Goal: Task Accomplishment & Management: Manage account settings

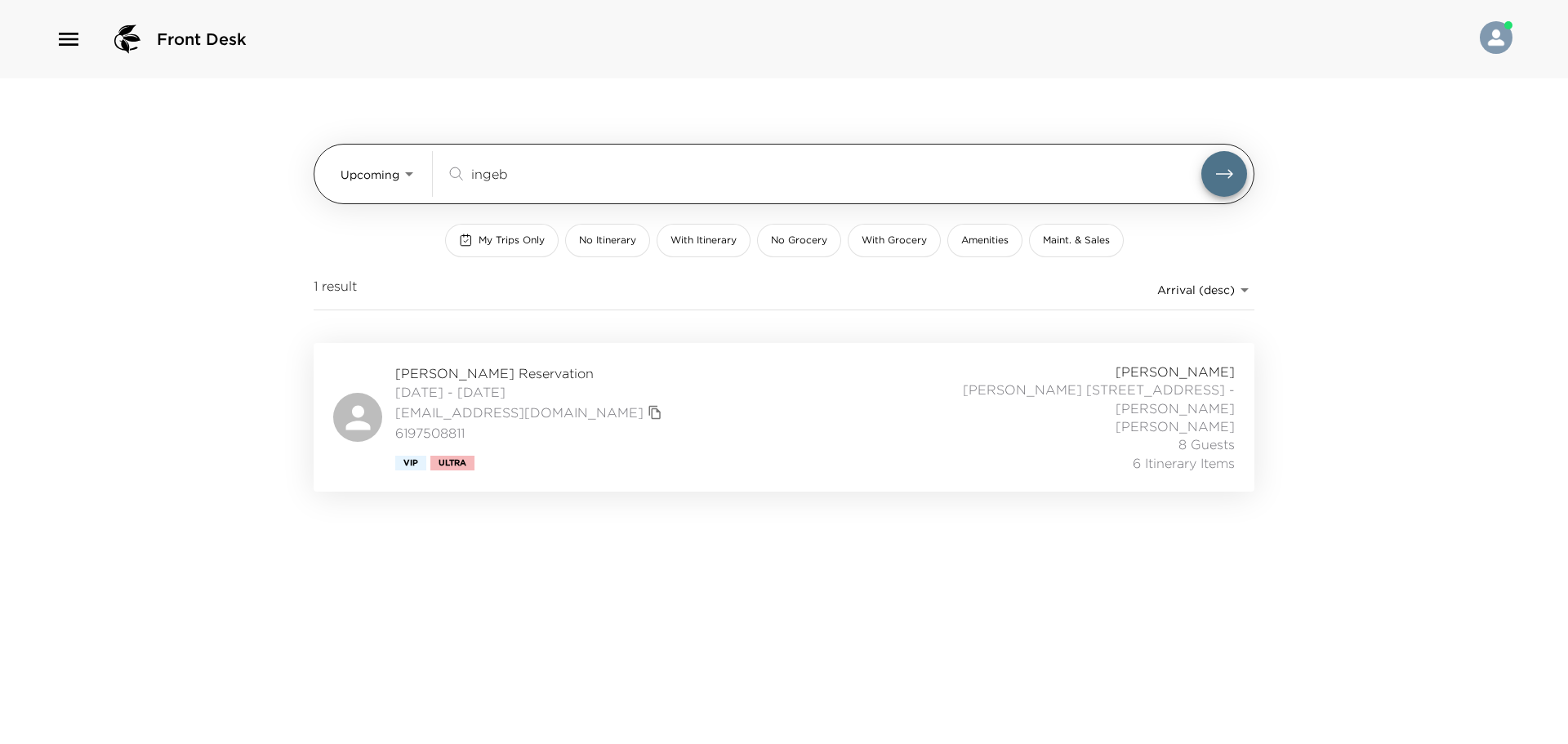
drag, startPoint x: 576, startPoint y: 177, endPoint x: 430, endPoint y: 179, distance: 146.0
click at [430, 179] on div "Upcoming Upcoming ingeb ​" at bounding box center [794, 174] width 907 height 46
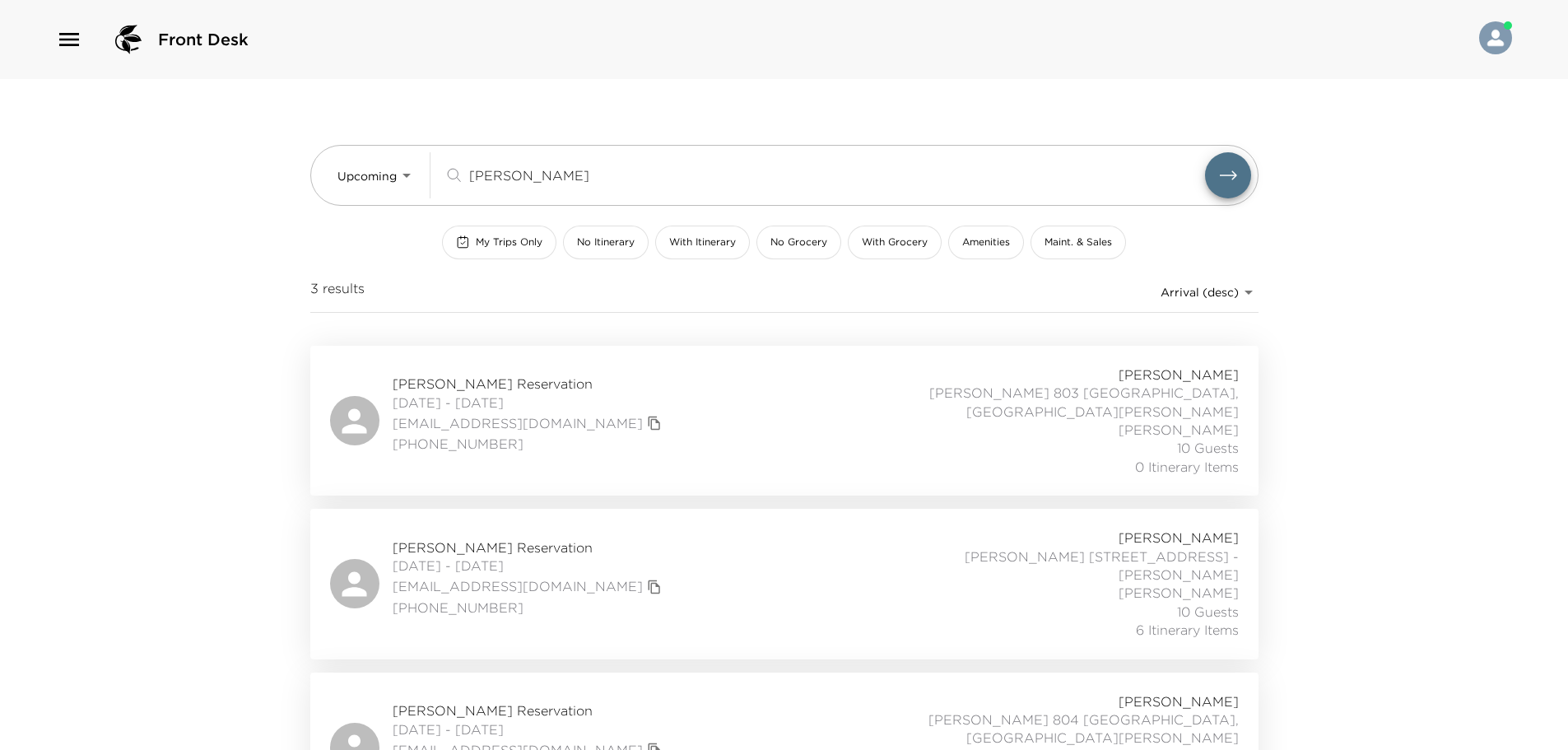
type input "[PERSON_NAME]"
click at [648, 529] on div "[PERSON_NAME] Reservation [DATE] - [DATE] [EMAIL_ADDRESS][DOMAIN_NAME] (425) 67…" at bounding box center [784, 583] width 909 height 110
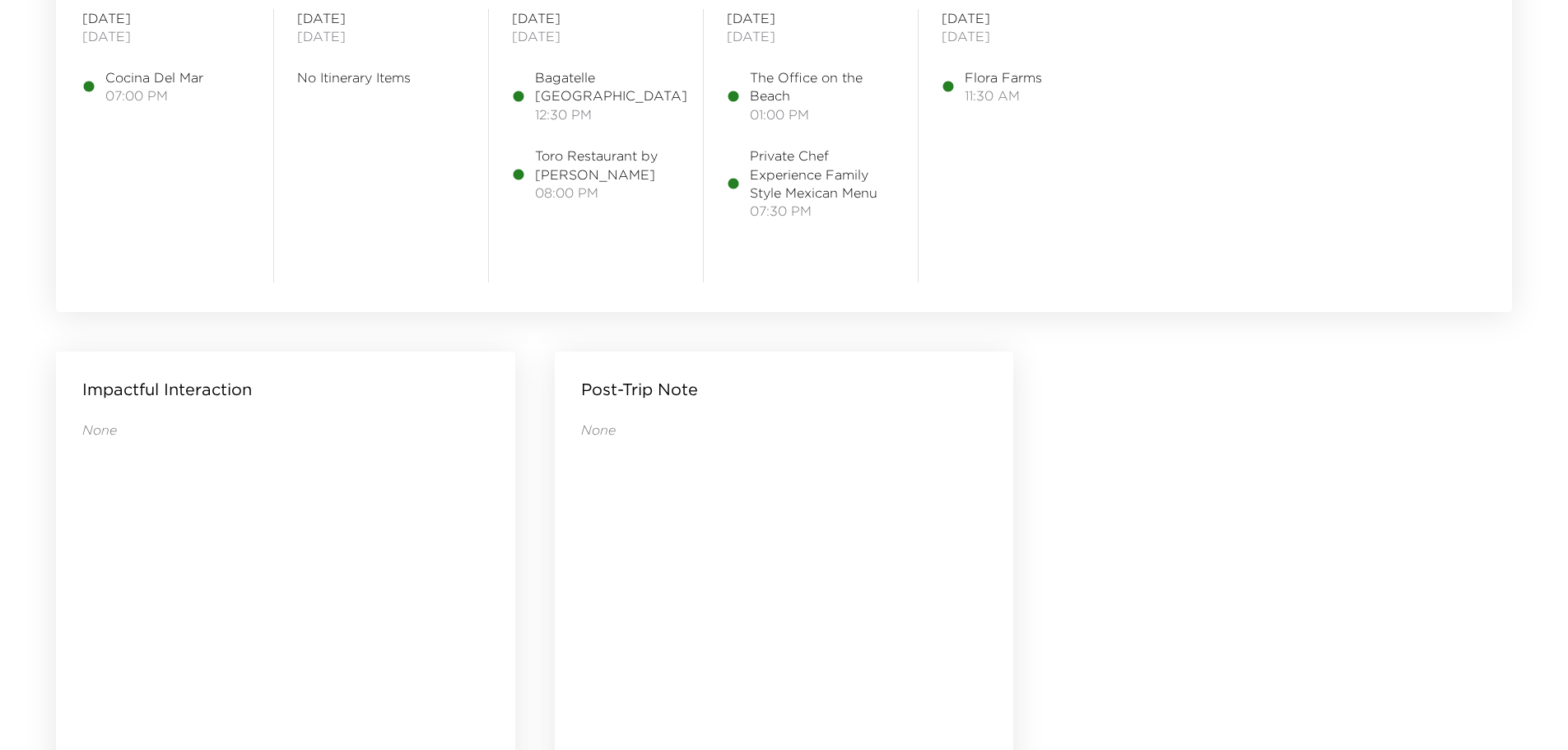
scroll to position [1482, 0]
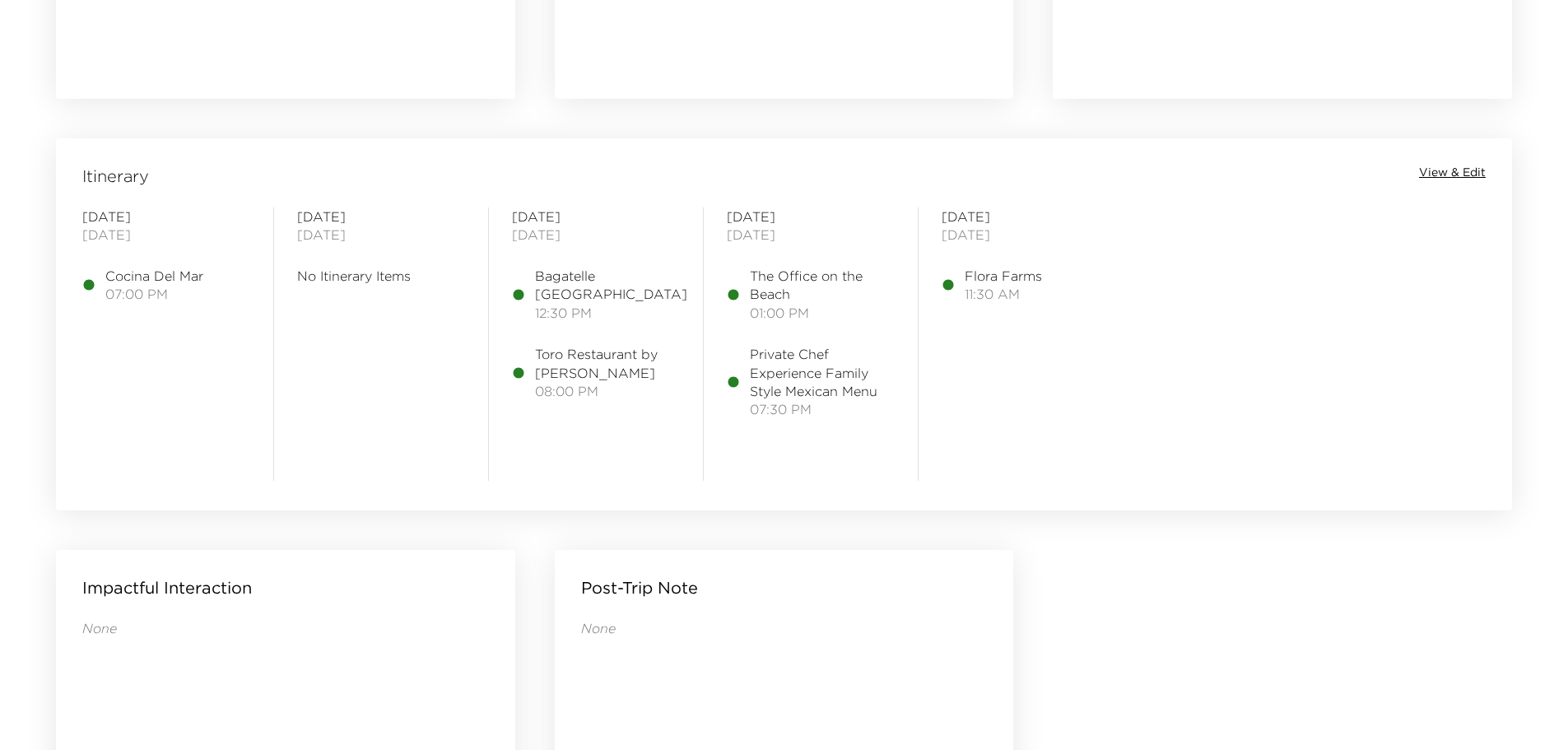
click at [1450, 179] on span "View & Edit" at bounding box center [1452, 172] width 67 height 16
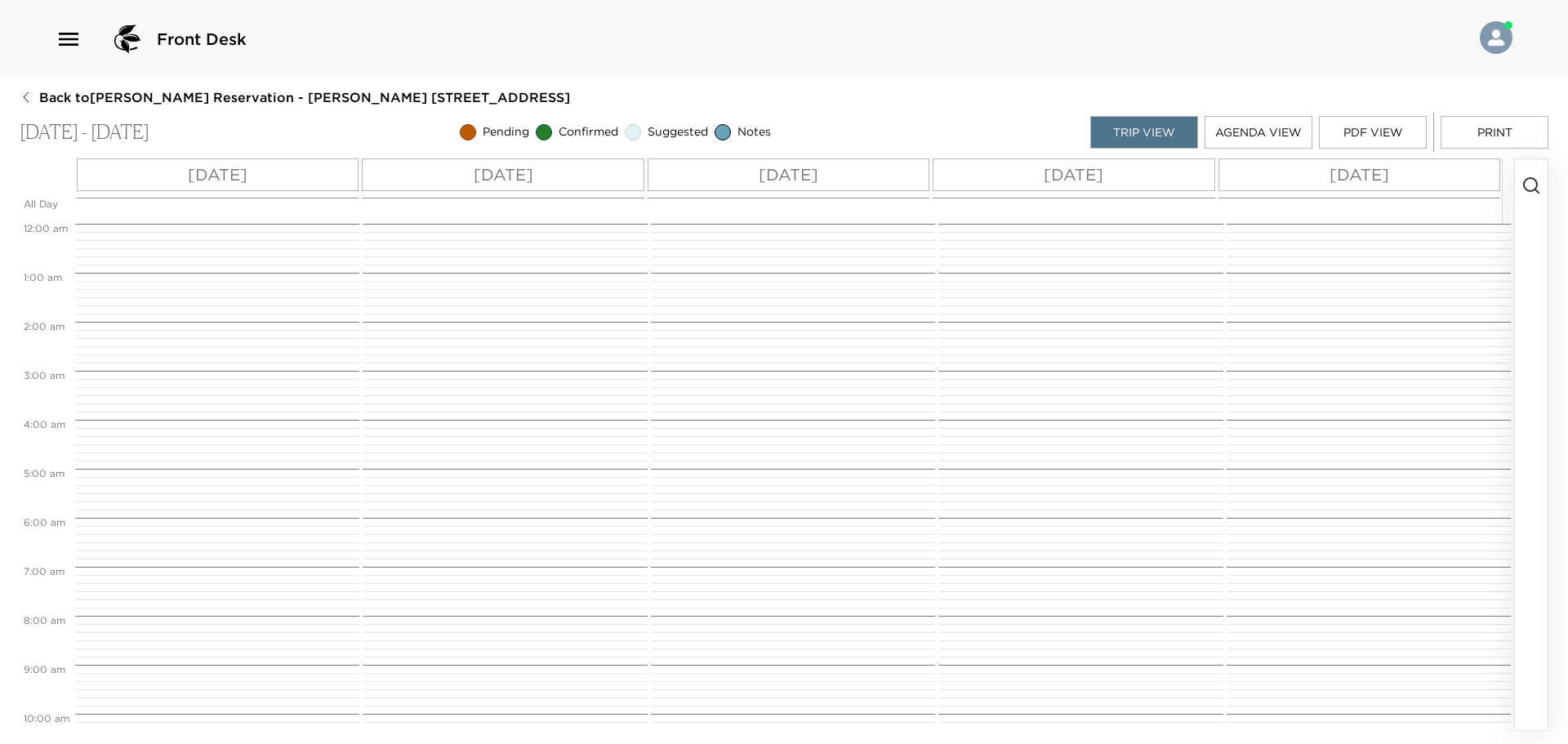
scroll to position [612, 0]
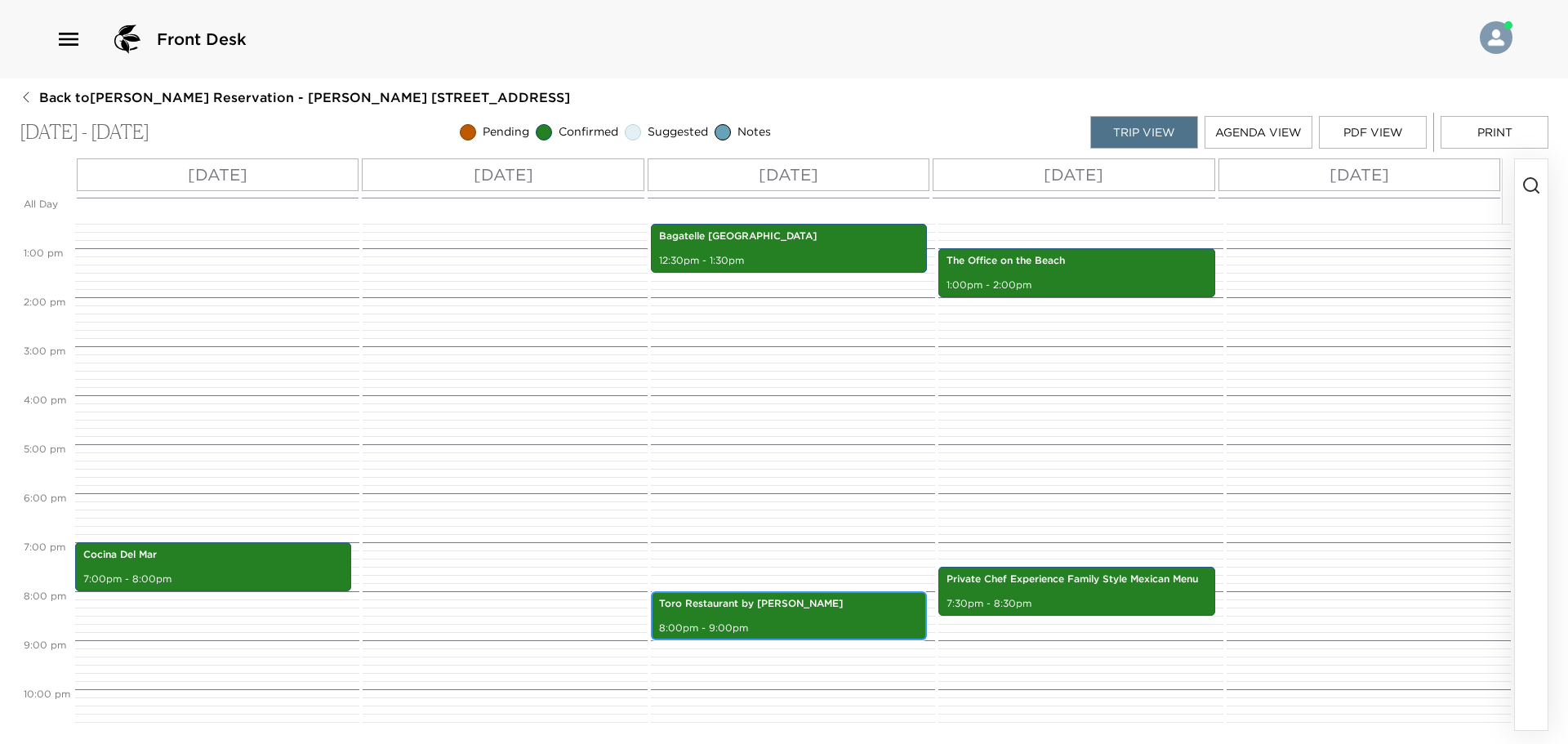
click at [877, 618] on div "Toro Restaurant by Richard Sandoval 8:00pm - 9:00pm" at bounding box center [789, 616] width 266 height 44
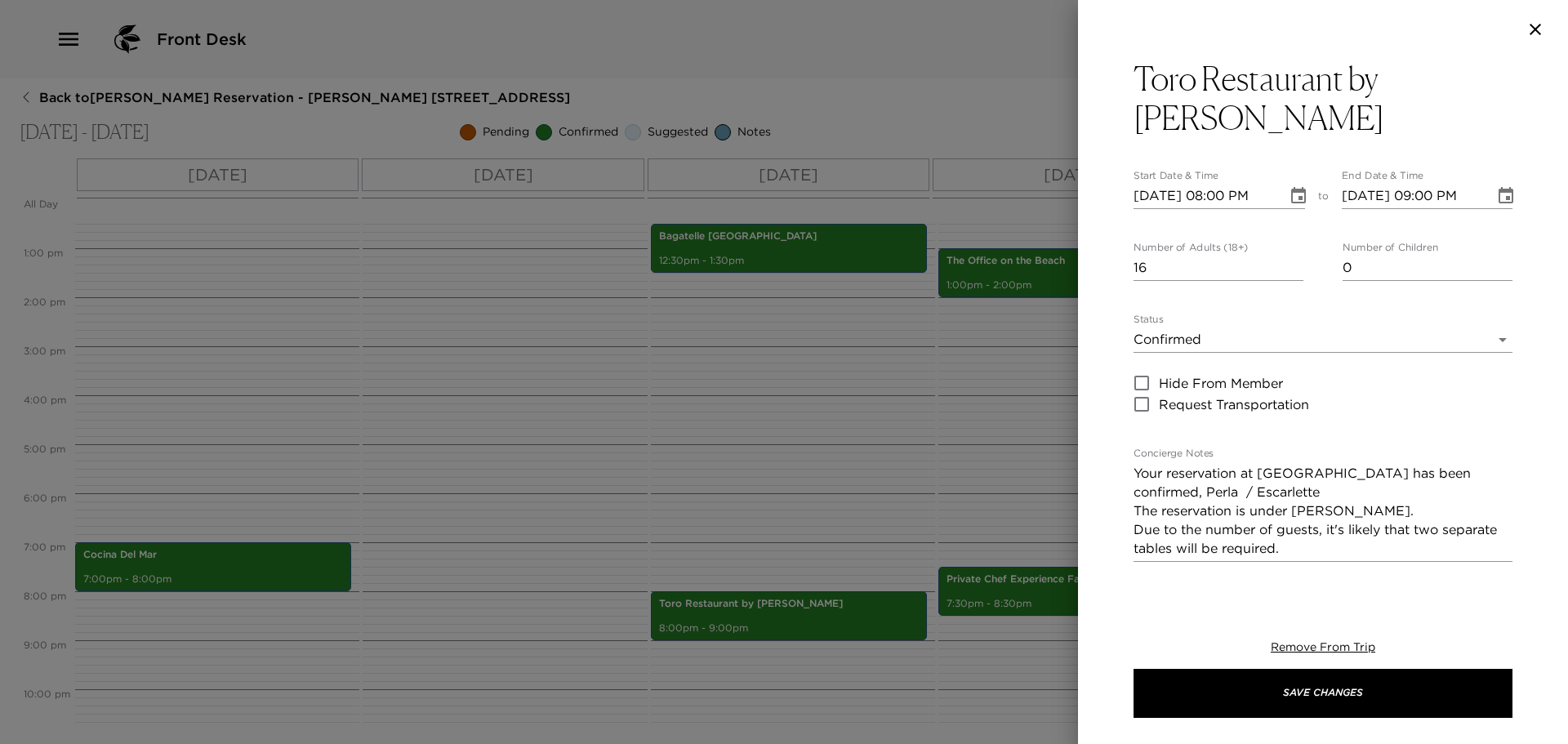
click at [883, 227] on div at bounding box center [784, 372] width 1568 height 744
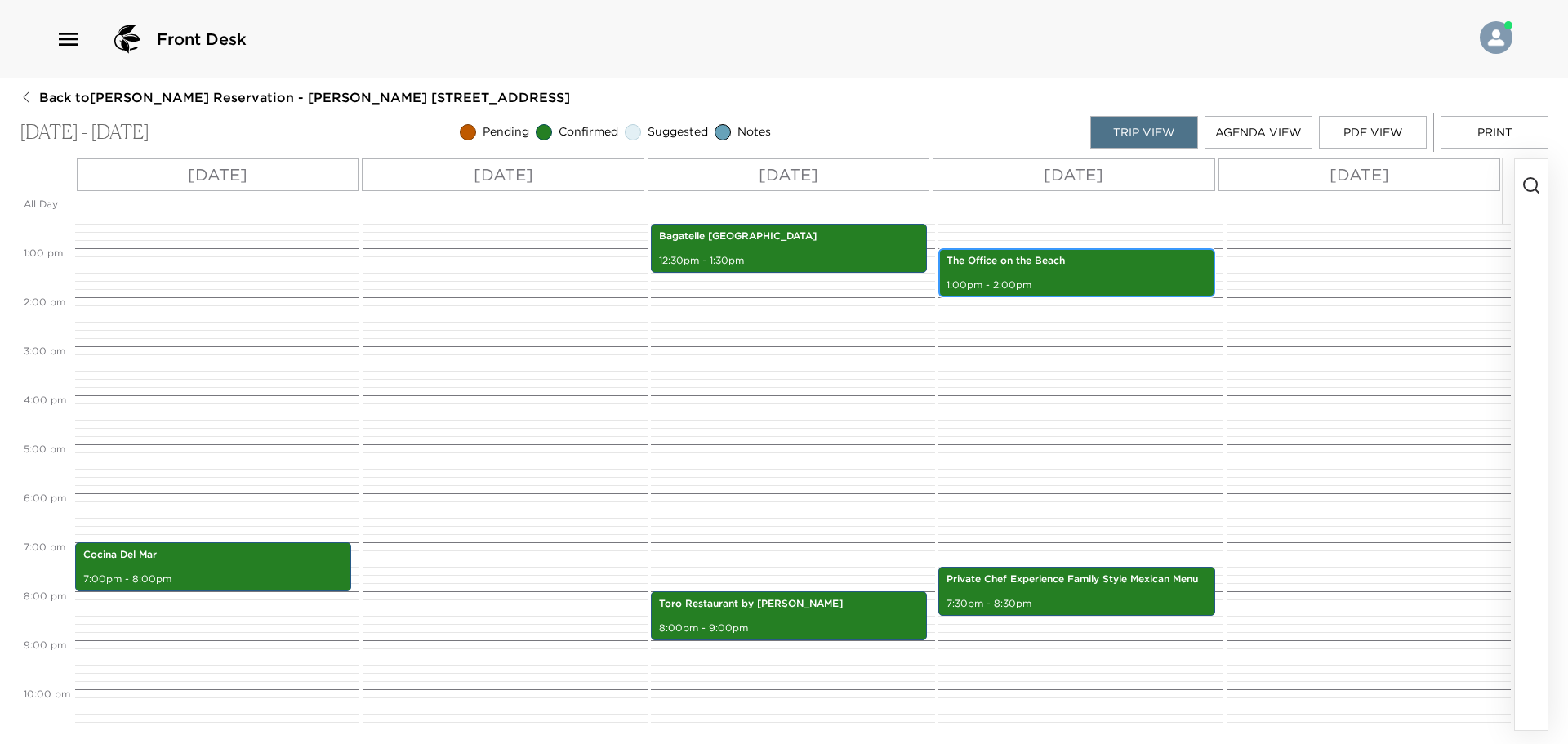
click at [1131, 265] on p "The Office on the Beach" at bounding box center [1076, 260] width 259 height 14
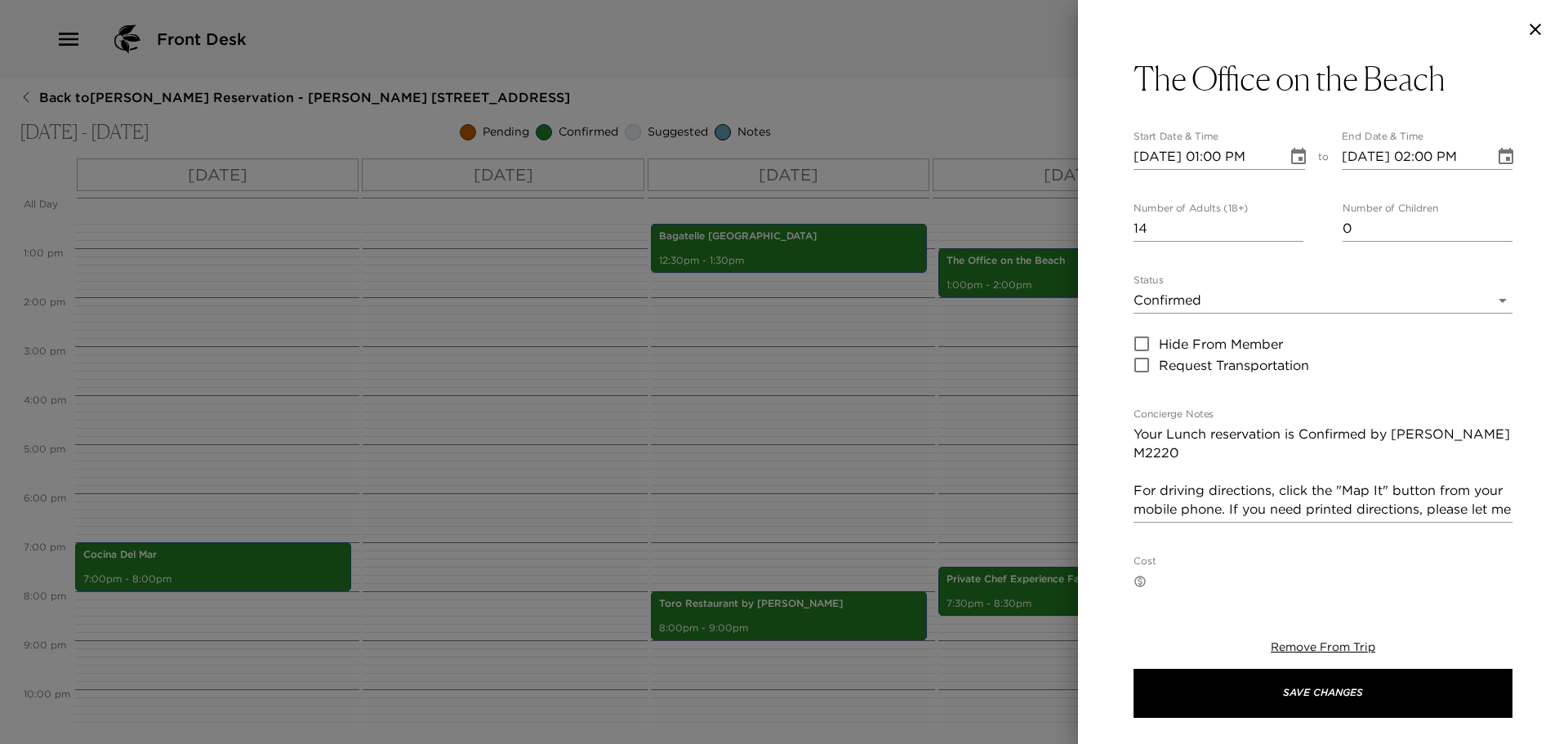
click at [1020, 430] on div at bounding box center [784, 372] width 1568 height 744
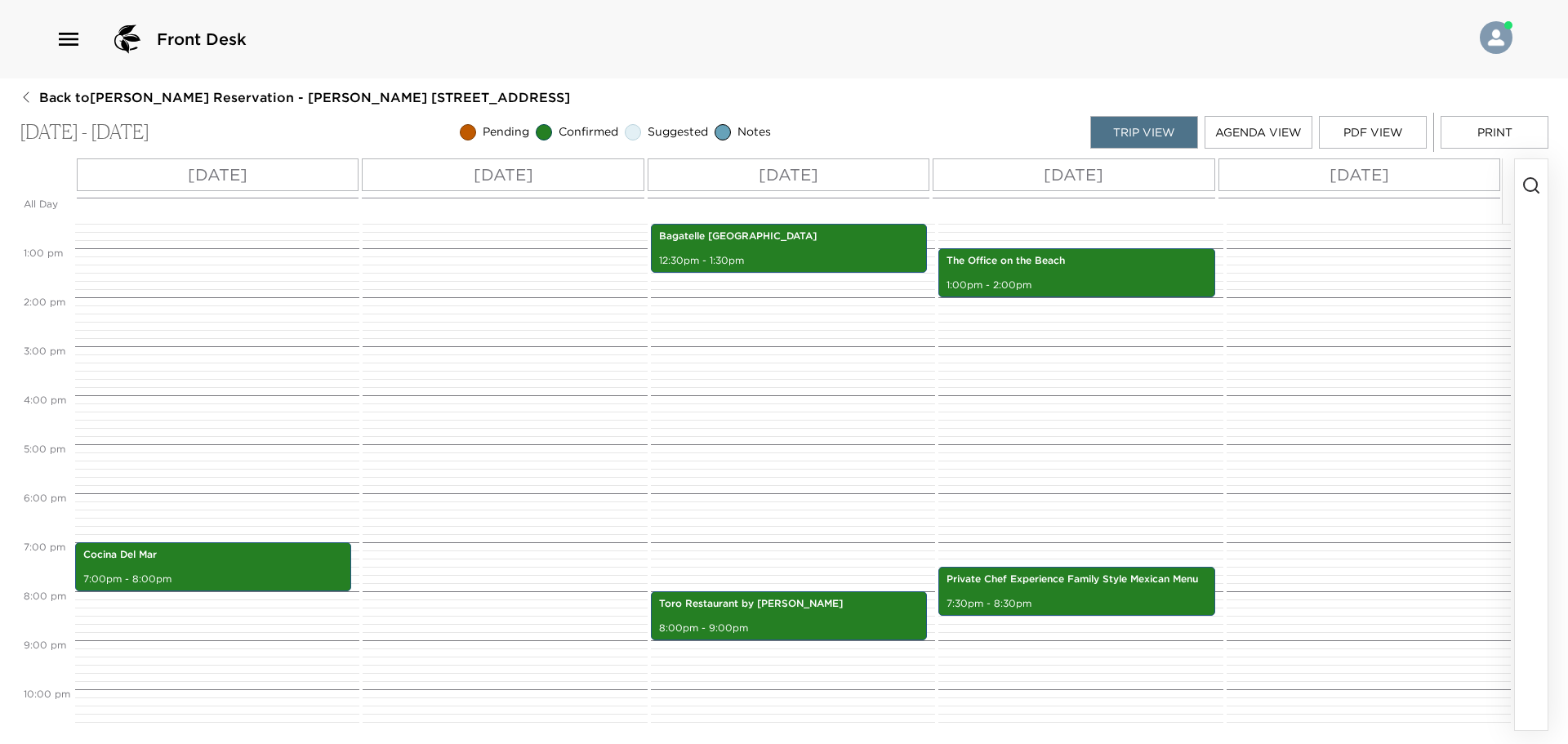
click at [1090, 618] on div "The Office on the Beach 1:00pm - 2:00pm Private Chef Experience Family Style Me…" at bounding box center [1078, 199] width 279 height 1175
click at [303, 581] on p "7:00pm - 8:00pm" at bounding box center [213, 579] width 259 height 14
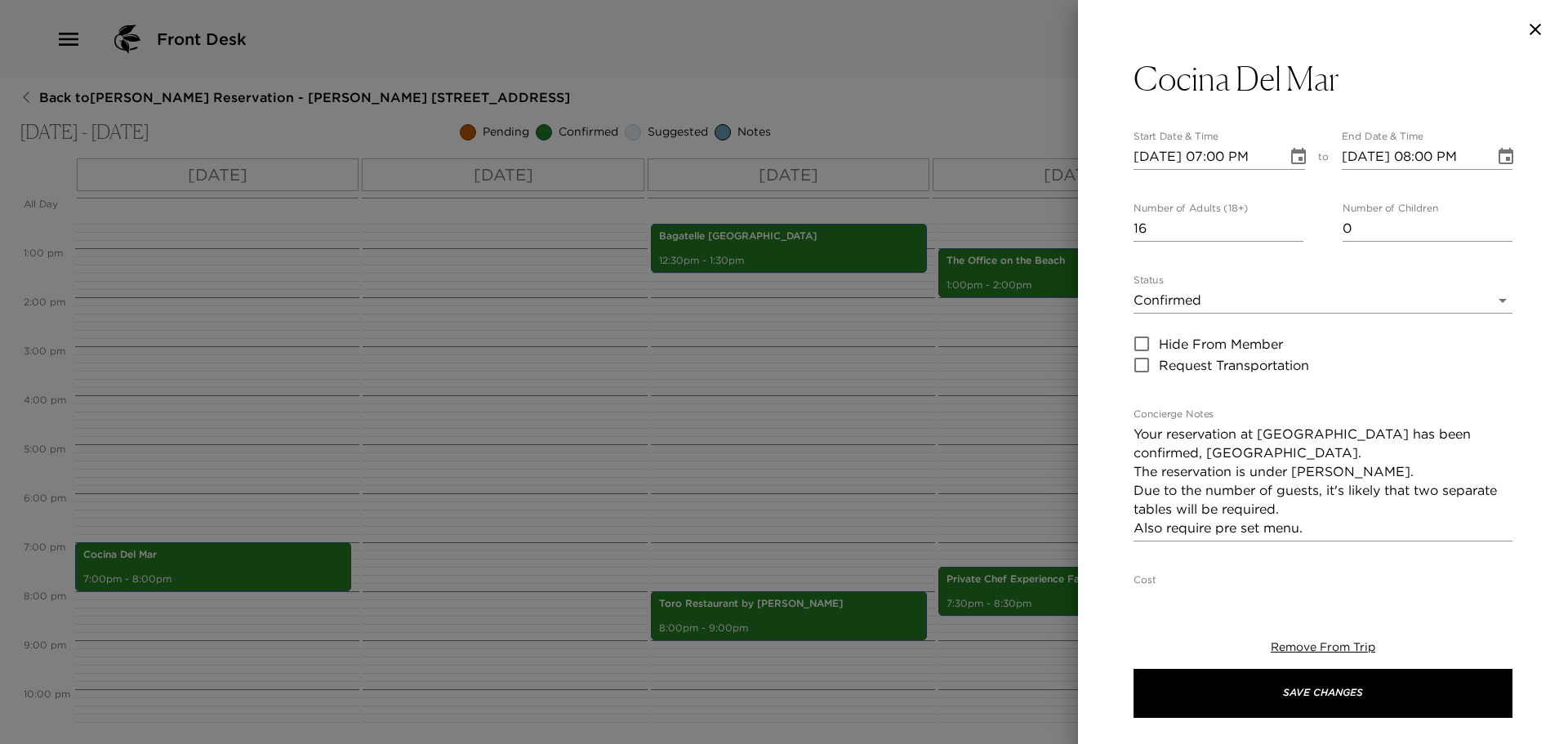
click at [1526, 31] on icon "button" at bounding box center [1535, 29] width 20 height 20
